Goal: Check status: Check status

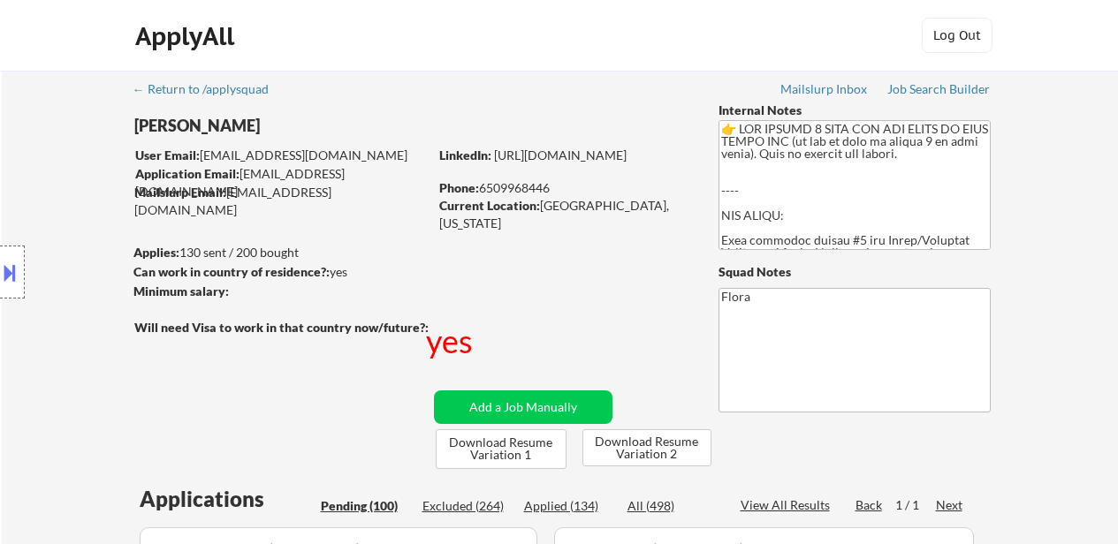
select select ""pending""
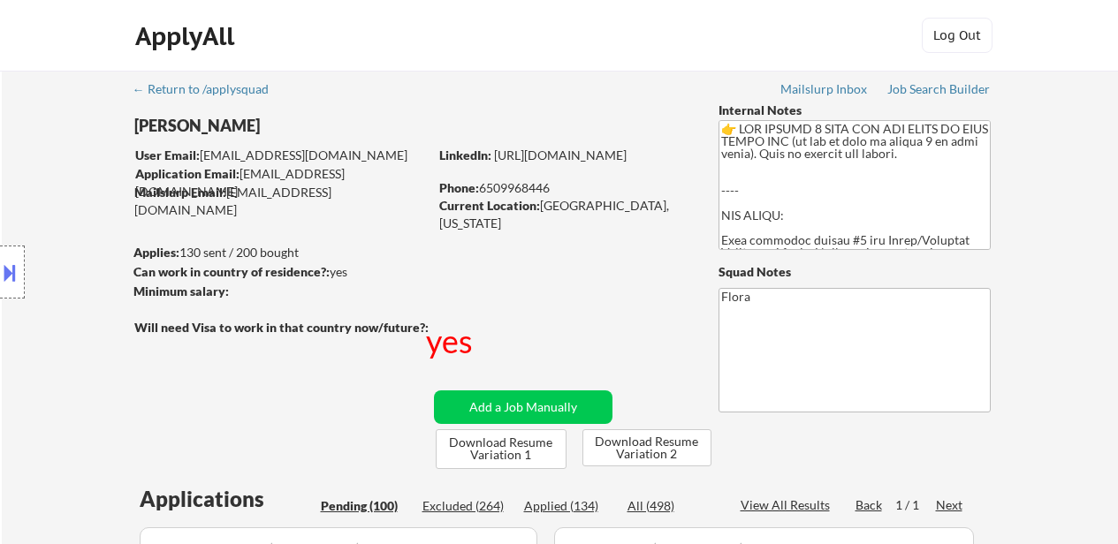
select select ""pending""
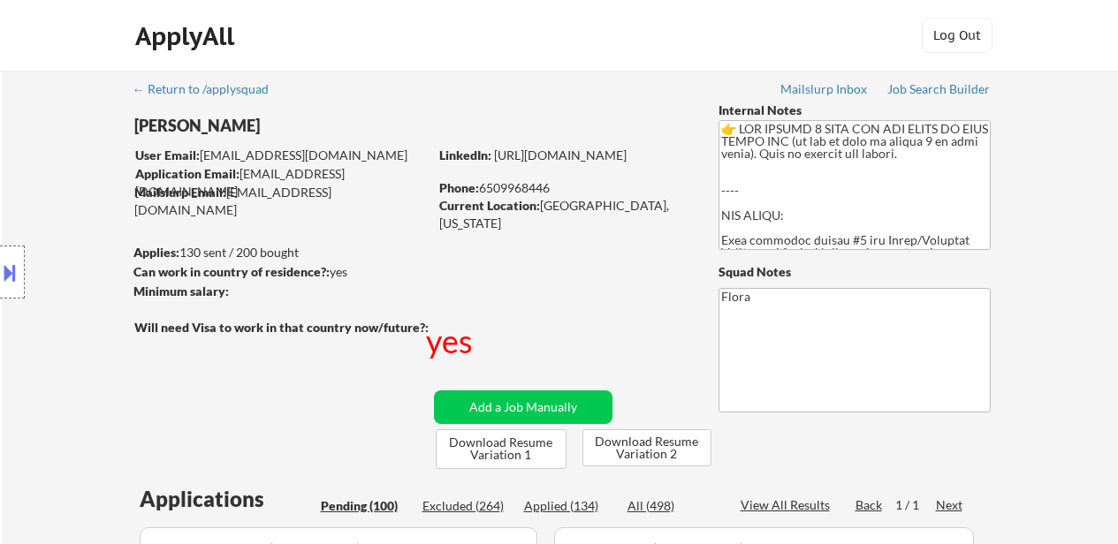
select select ""pending""
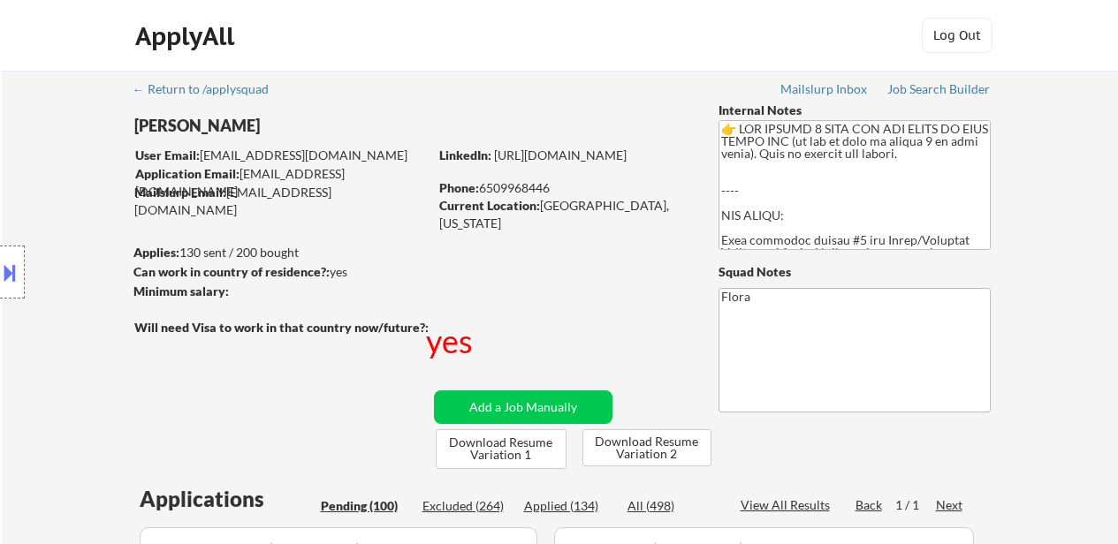
select select ""pending""
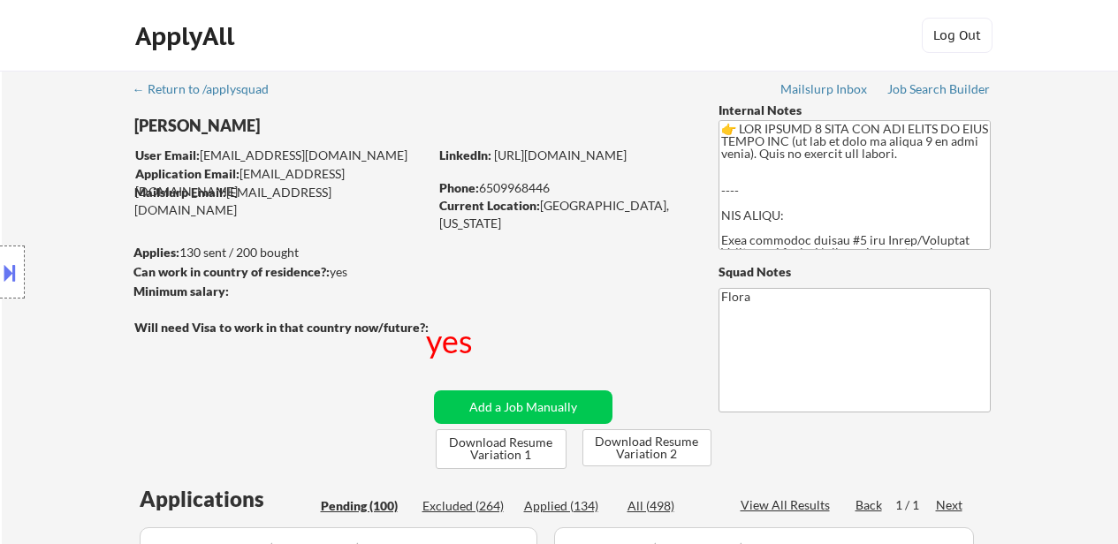
select select ""pending""
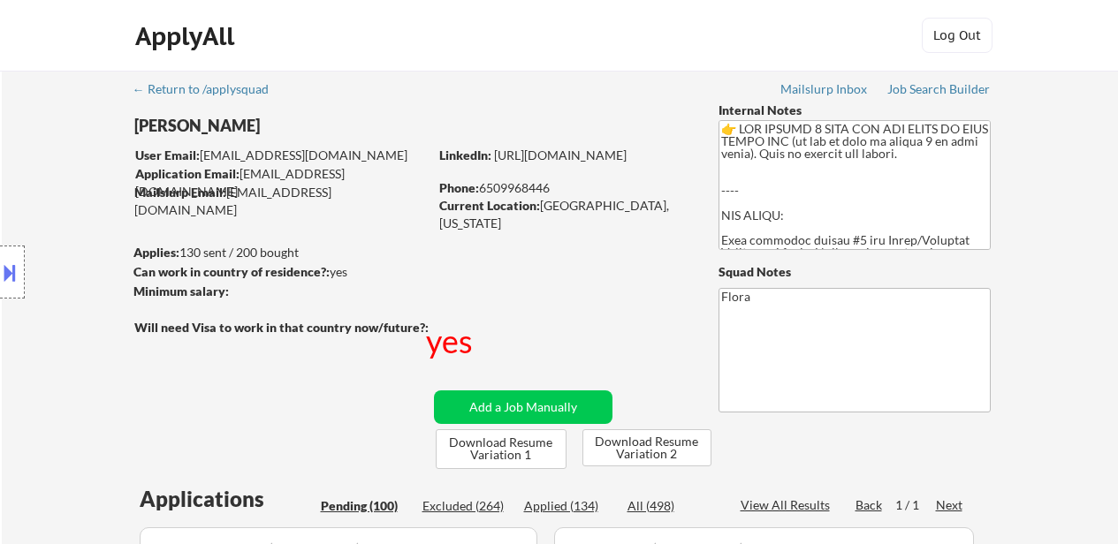
select select ""pending""
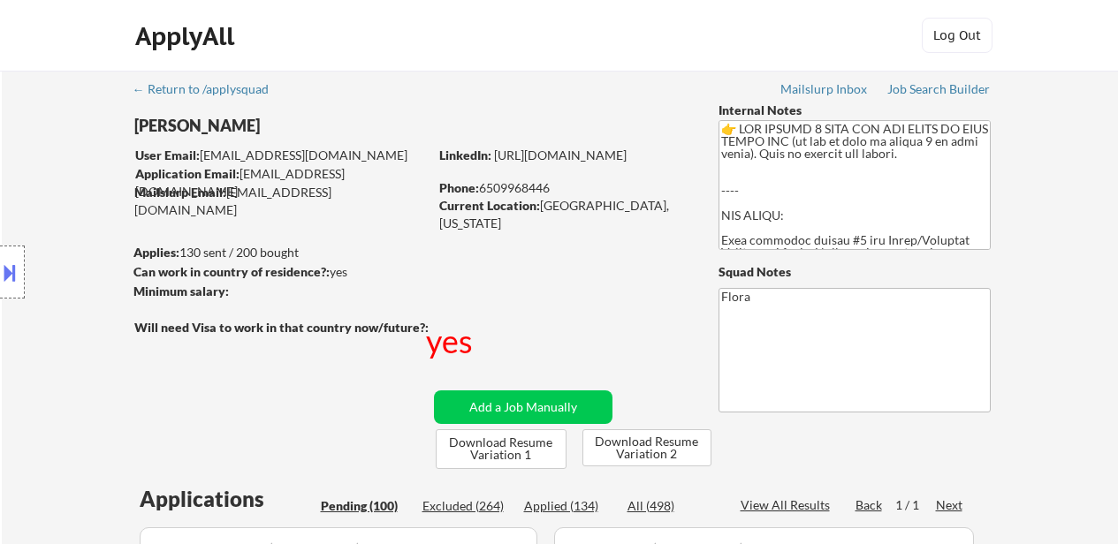
select select ""pending""
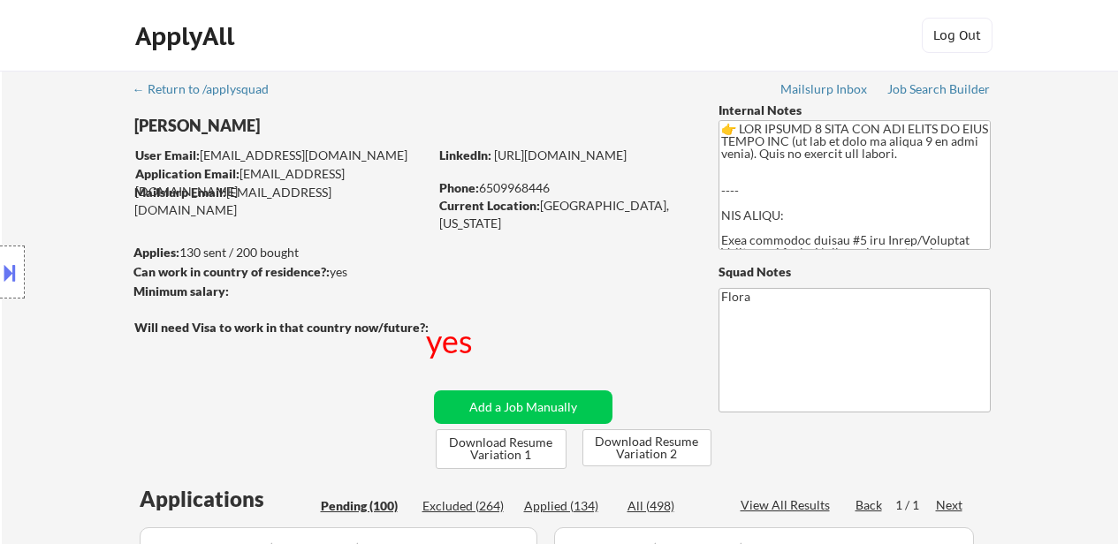
select select ""pending""
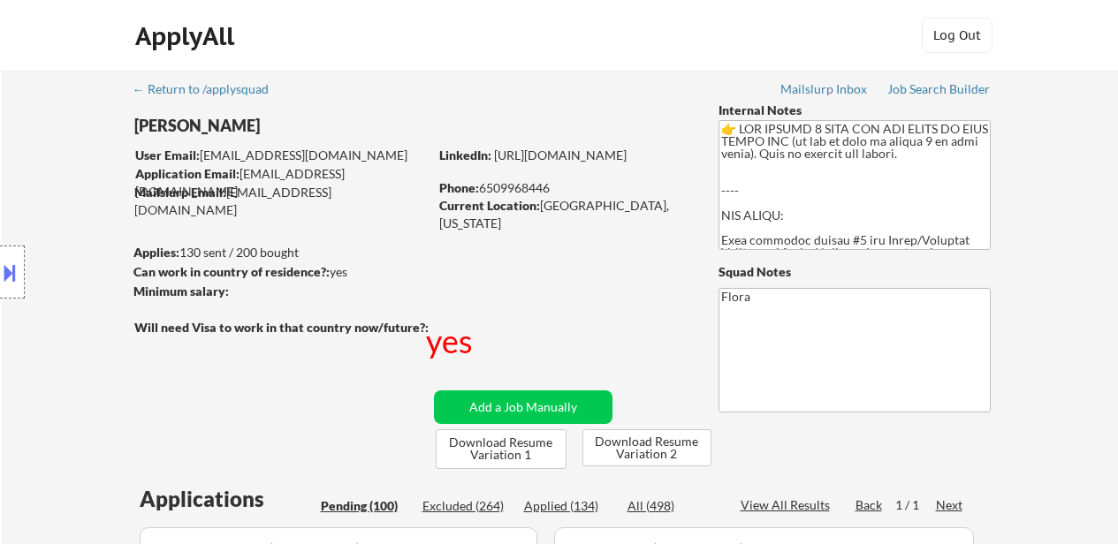
select select ""pending""
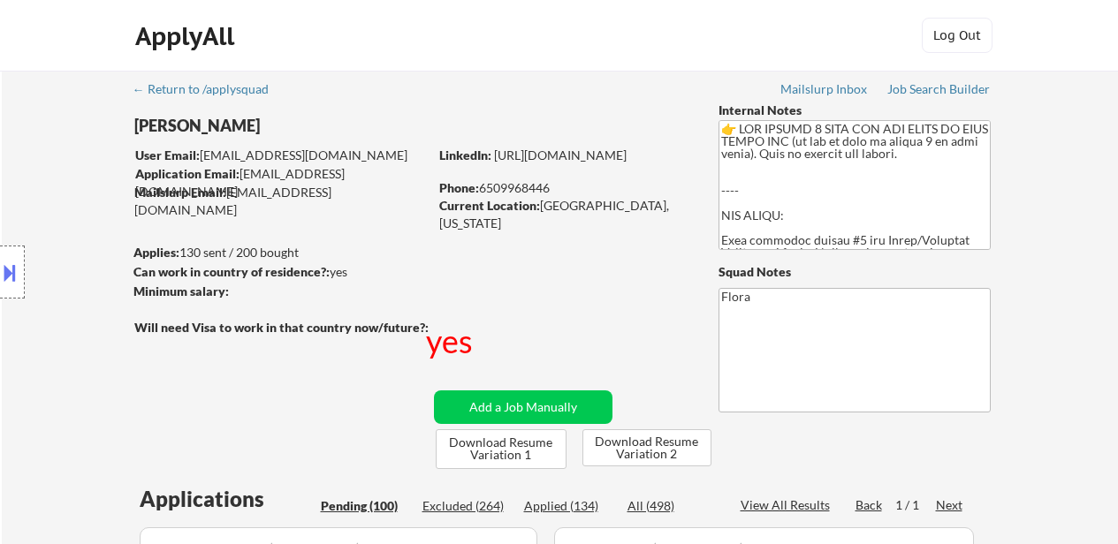
select select ""pending""
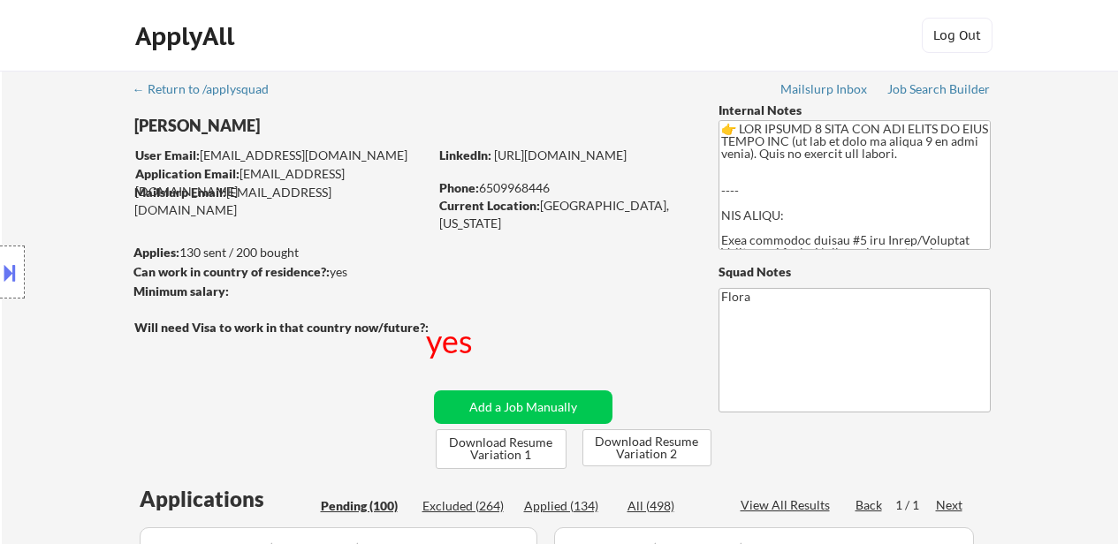
select select ""pending""
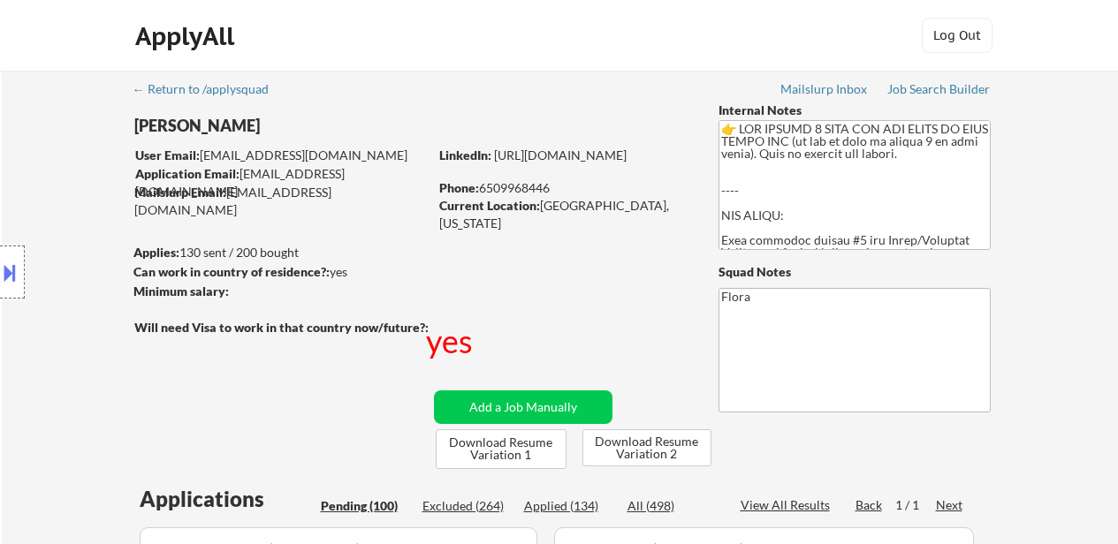
select select ""pending""
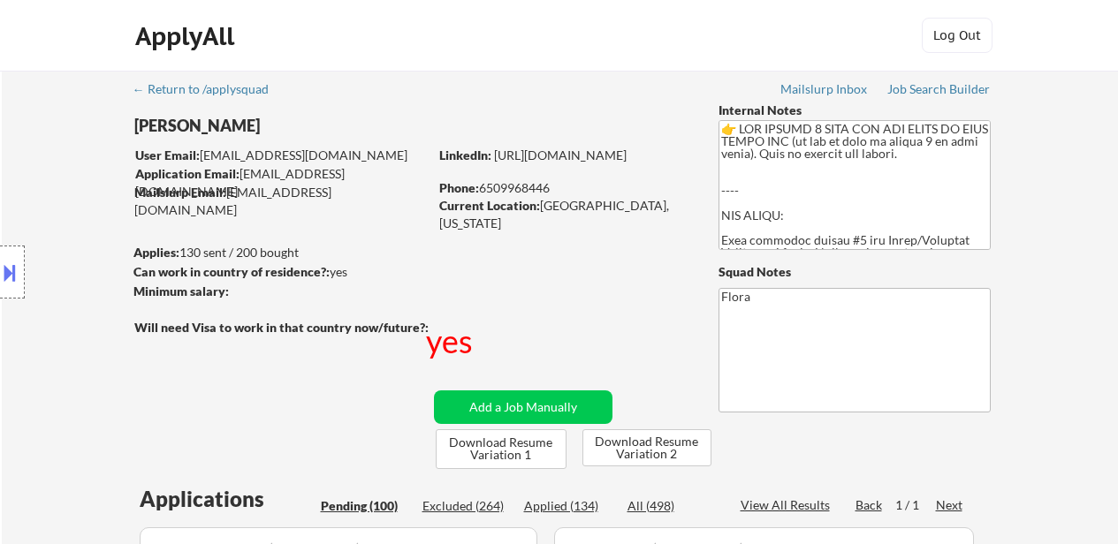
select select ""pending""
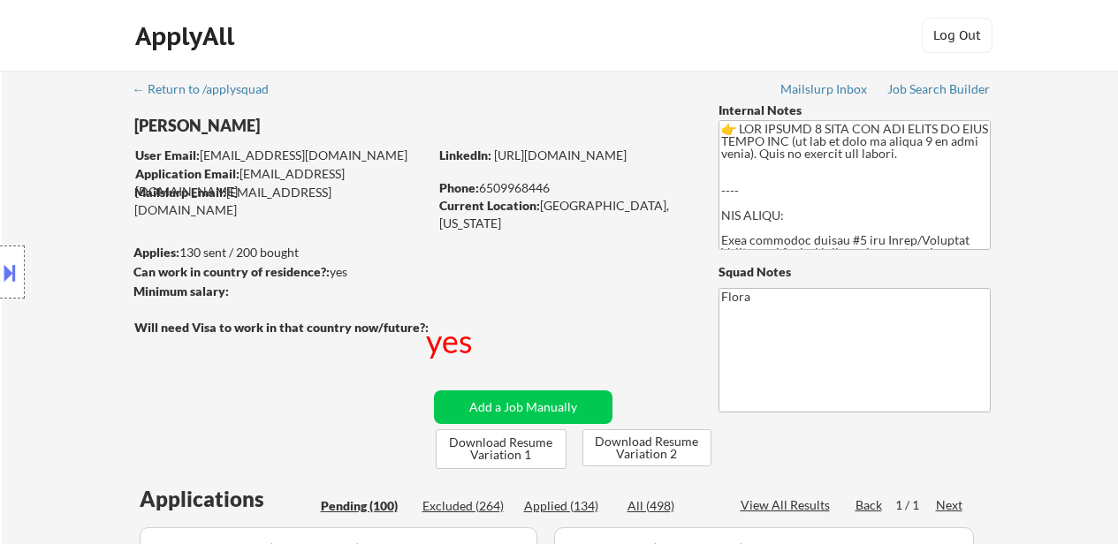
select select ""pending""
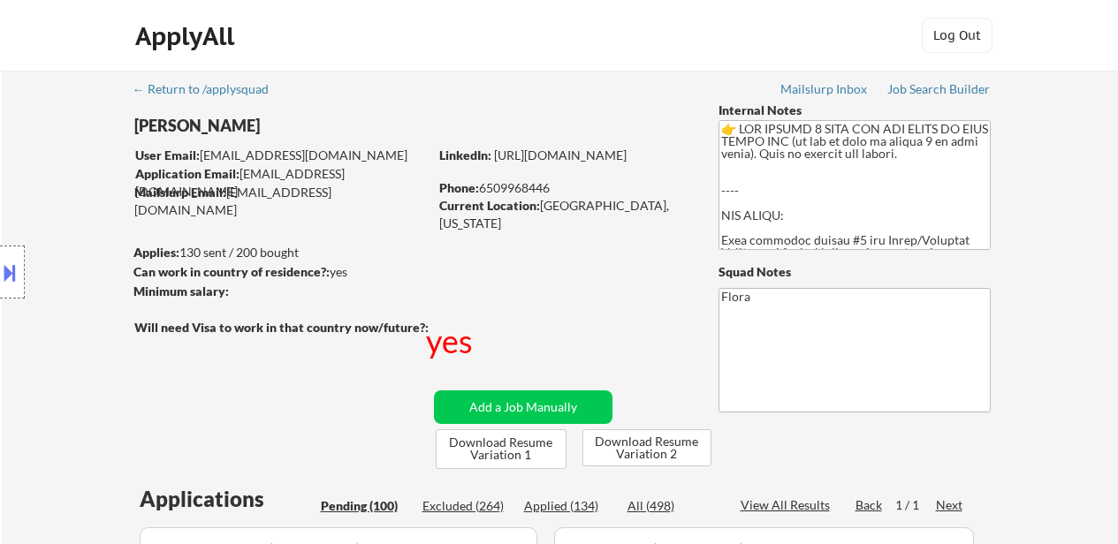
select select ""pending""
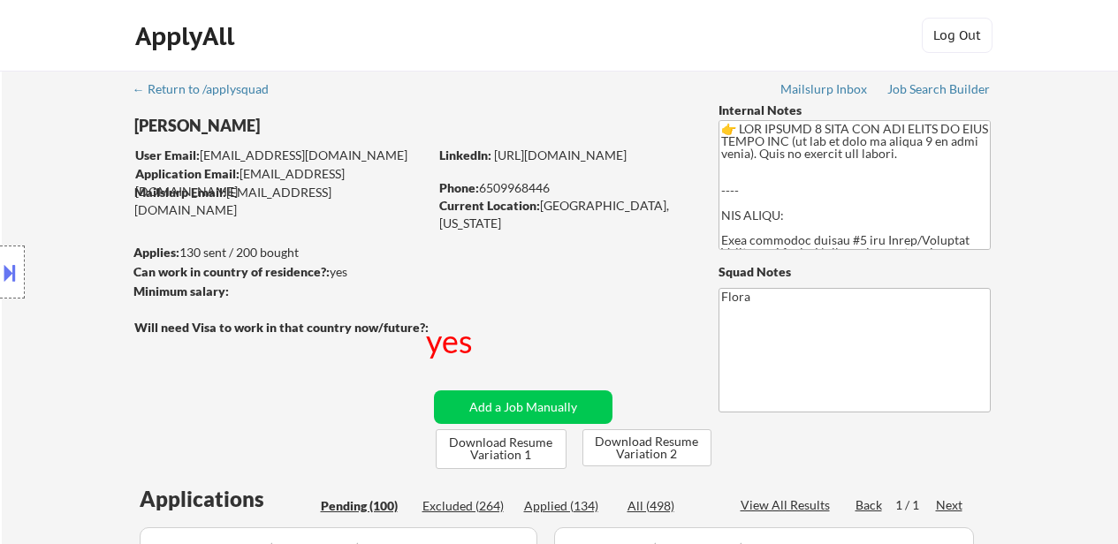
select select ""pending""
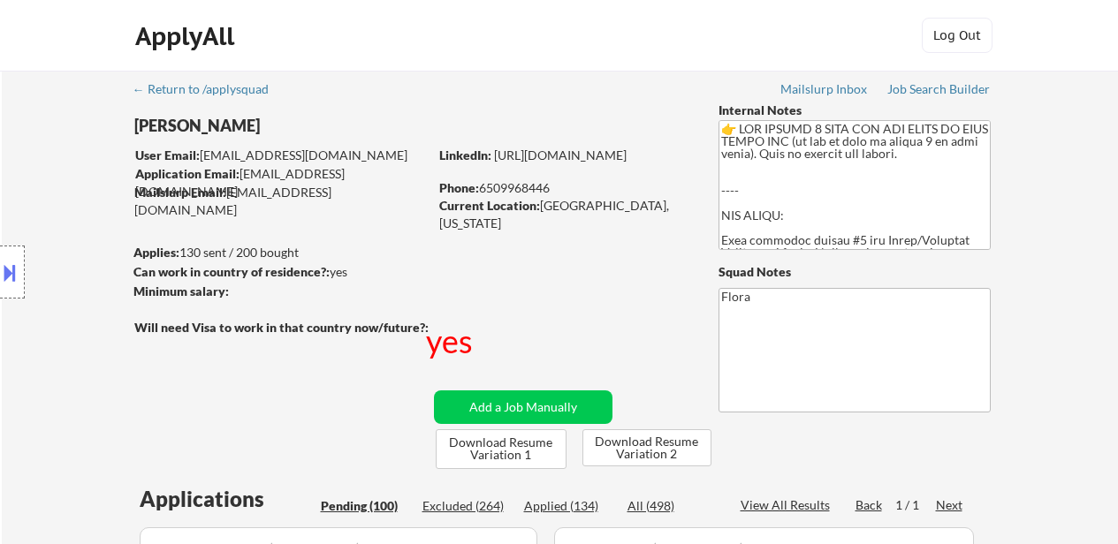
select select ""pending""
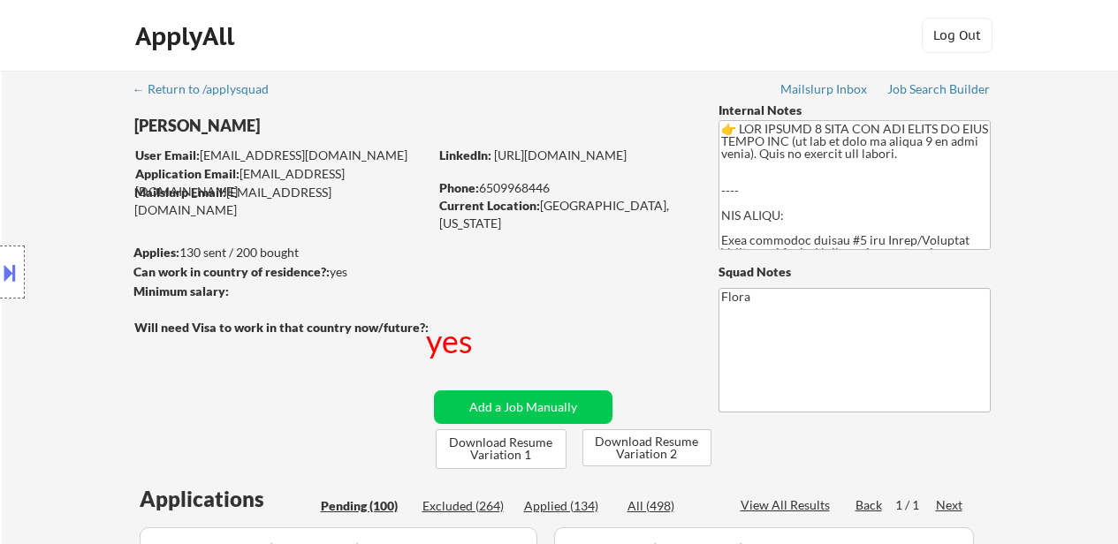
select select ""pending""
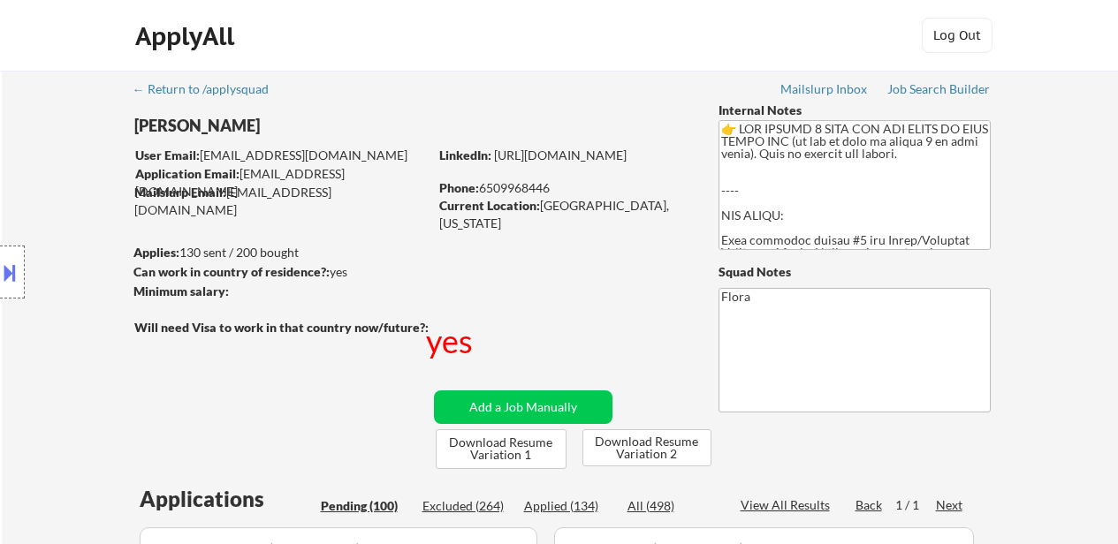
select select ""pending""
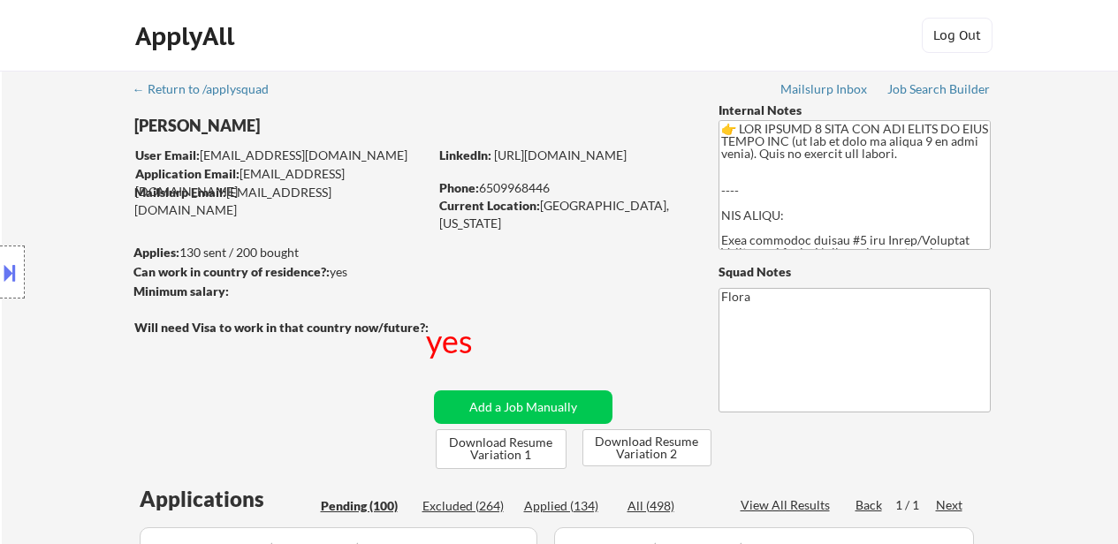
select select ""pending""
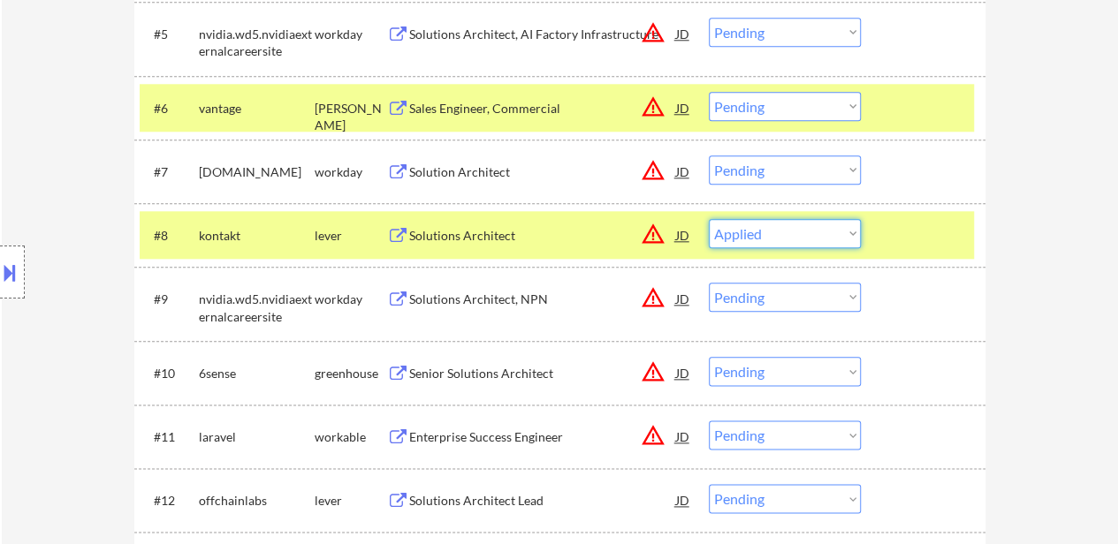
scroll to position [884, 0]
select select ""pending""
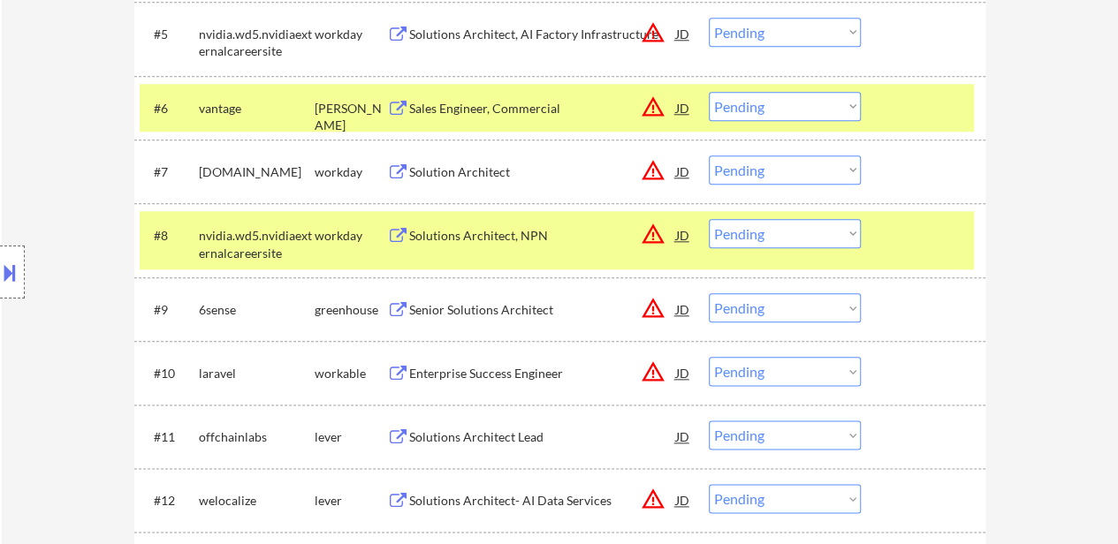
click at [928, 240] on div at bounding box center [925, 235] width 78 height 32
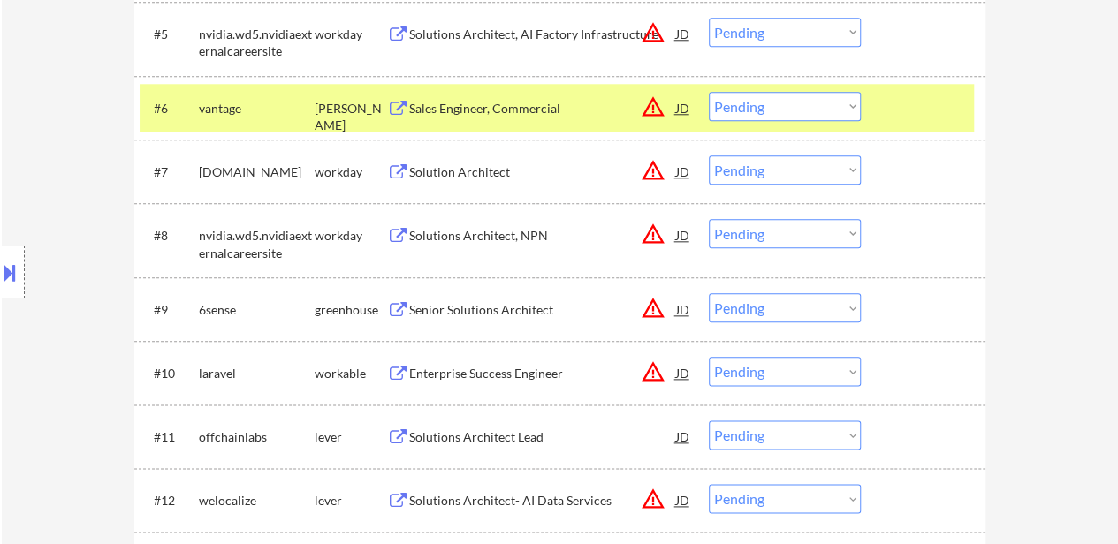
click at [928, 110] on div at bounding box center [925, 108] width 78 height 32
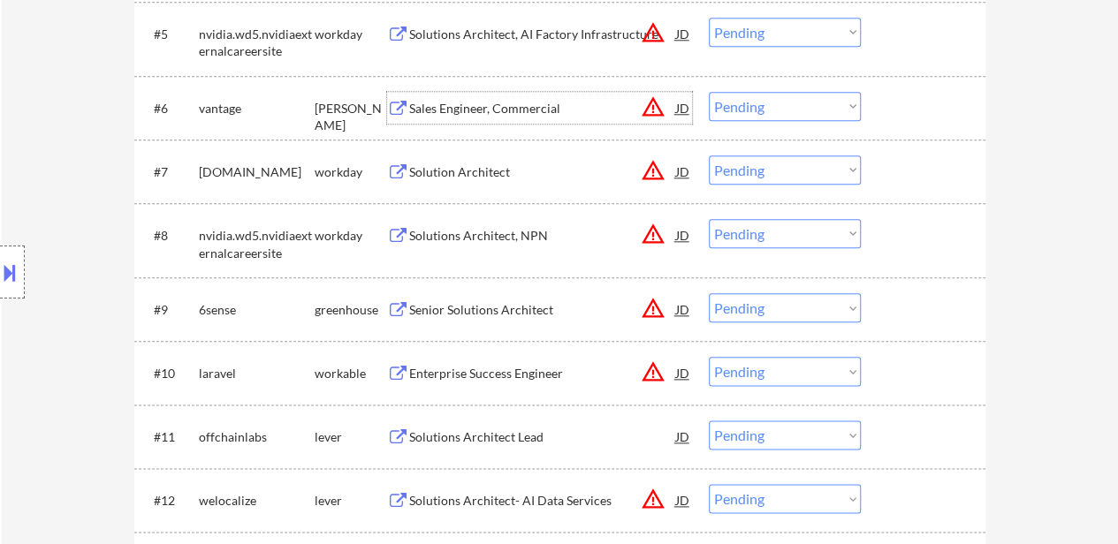
click at [526, 108] on div "Sales Engineer, Commercial" at bounding box center [542, 109] width 267 height 18
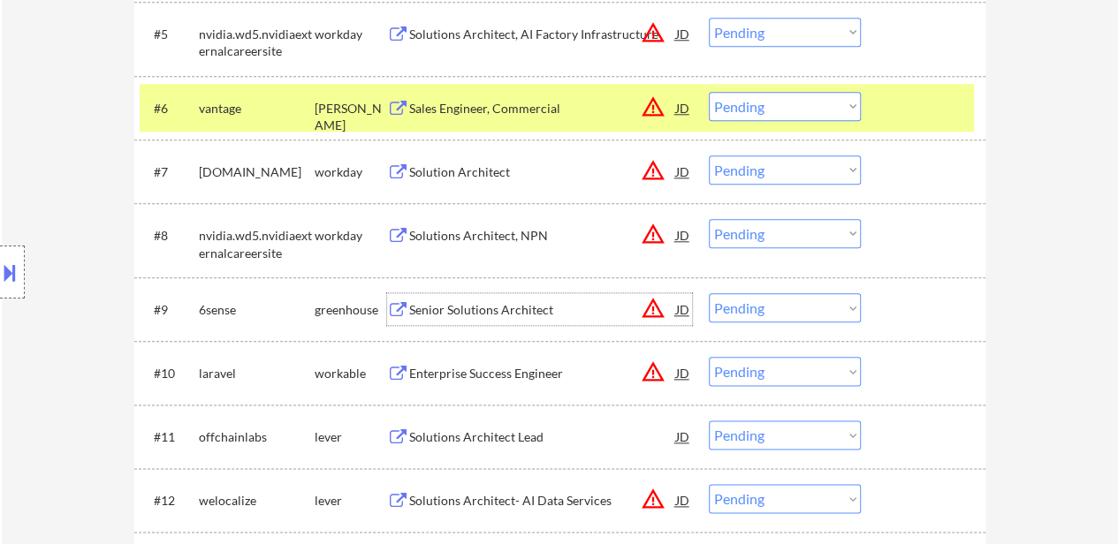
click at [507, 307] on div "Senior Solutions Architect" at bounding box center [542, 310] width 267 height 18
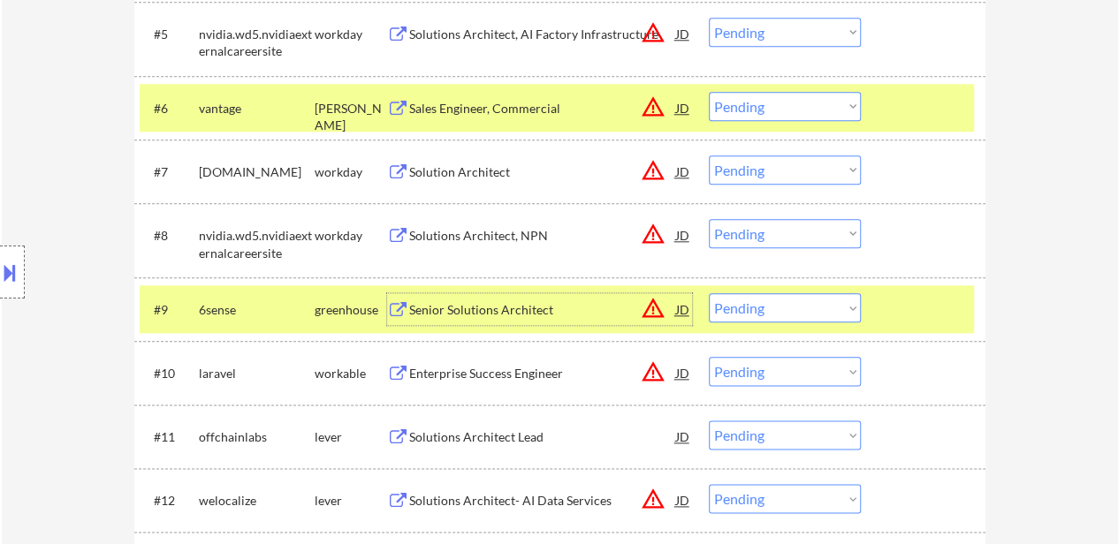
click at [530, 381] on div "Enterprise Success Engineer" at bounding box center [542, 374] width 267 height 18
